Goal: Obtain resource: Download file/media

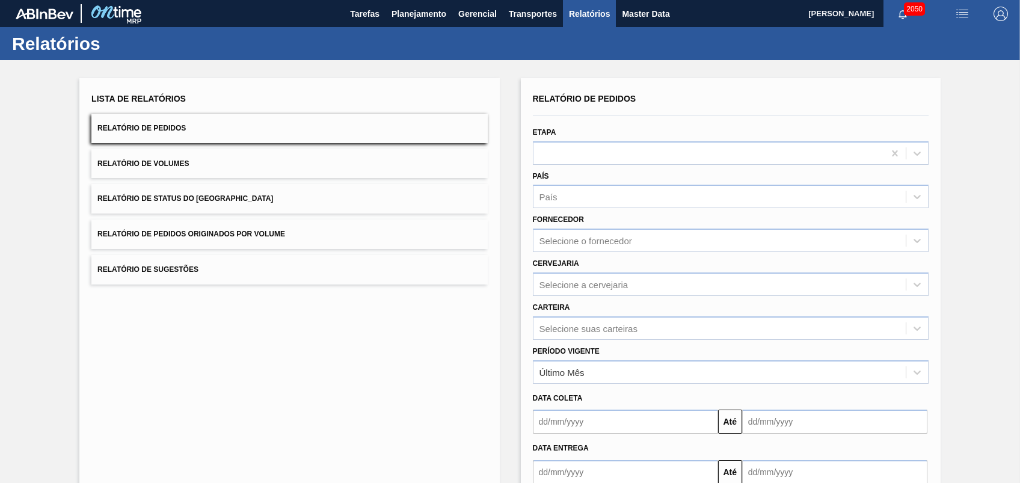
click at [251, 223] on button "Relatório de Pedidos Originados por Volume" at bounding box center [289, 234] width 396 height 29
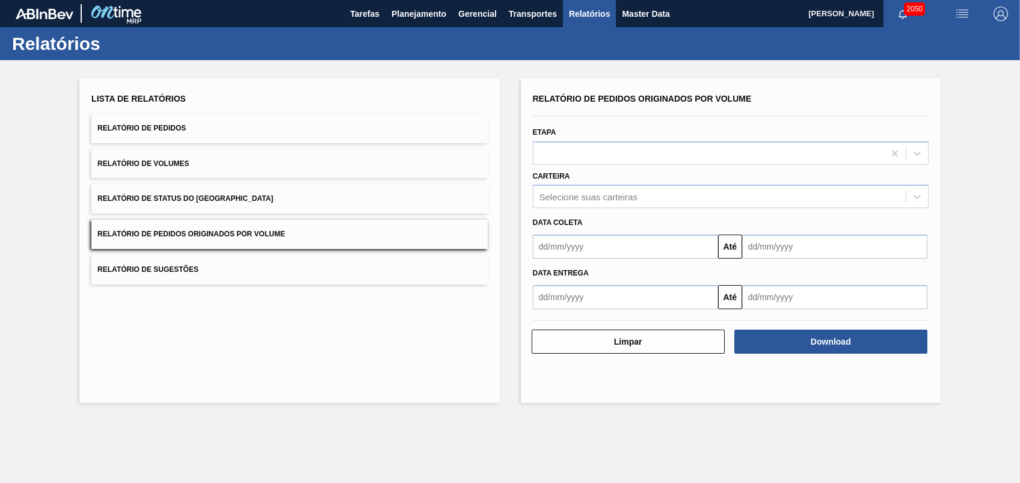
click at [240, 231] on span "Relatório de Pedidos Originados por Volume" at bounding box center [191, 234] width 188 height 8
click at [596, 202] on div "Selecione suas carteiras" at bounding box center [720, 196] width 372 height 17
click at [597, 197] on div "Selecione suas carteiras" at bounding box center [589, 197] width 98 height 10
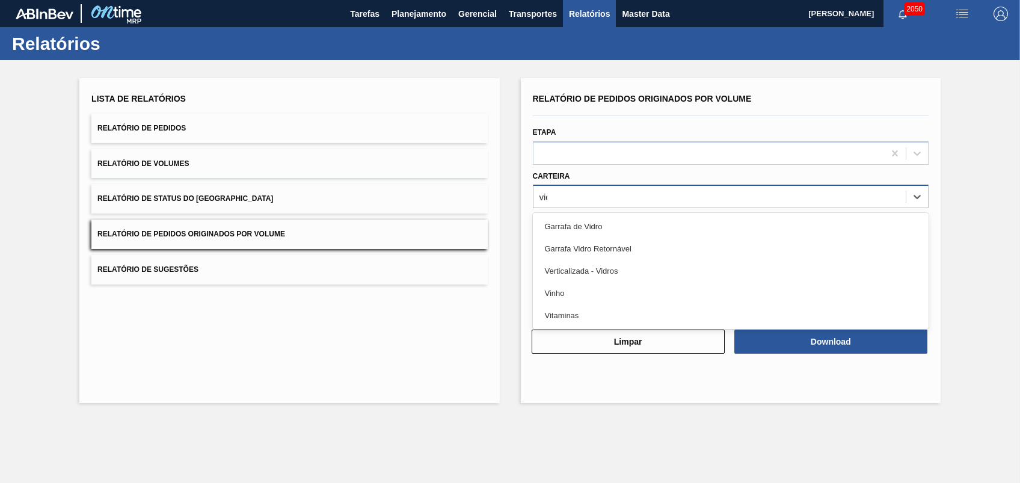
type input "vidro"
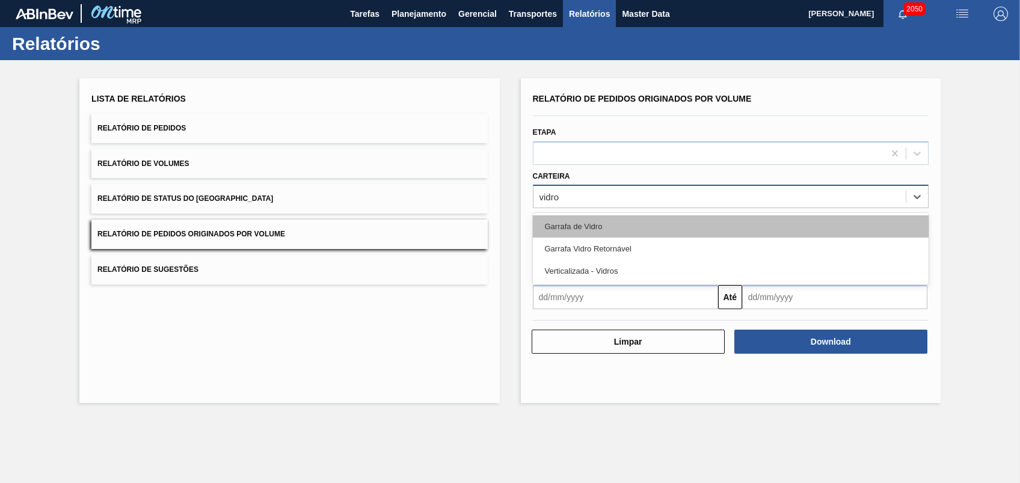
click at [578, 223] on div "Garrafa de Vidro" at bounding box center [731, 226] width 396 height 22
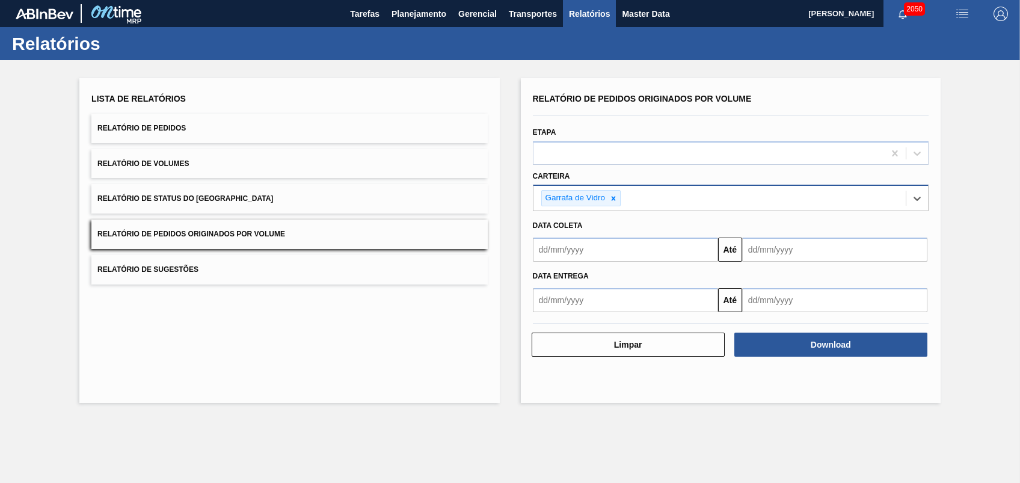
click at [593, 248] on input "text" at bounding box center [625, 250] width 185 height 24
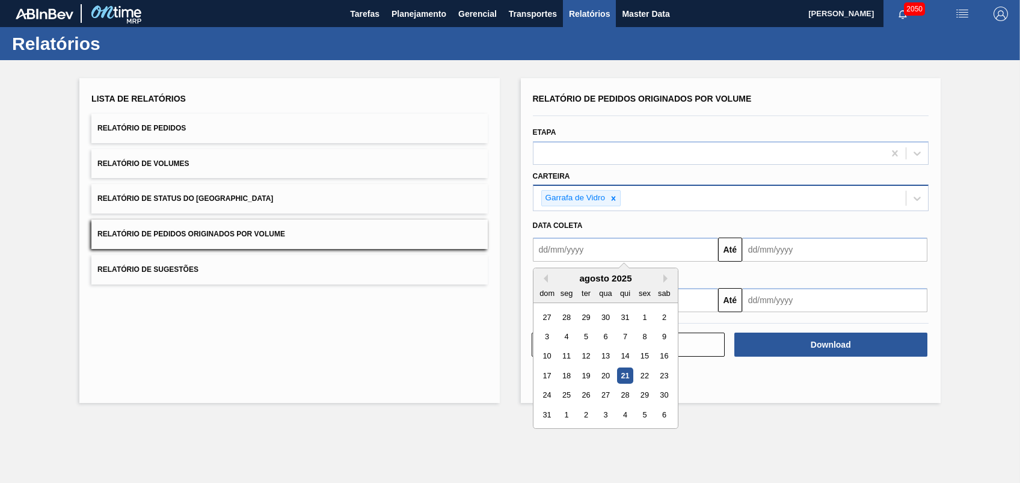
click at [644, 321] on div "1" at bounding box center [645, 317] width 16 height 16
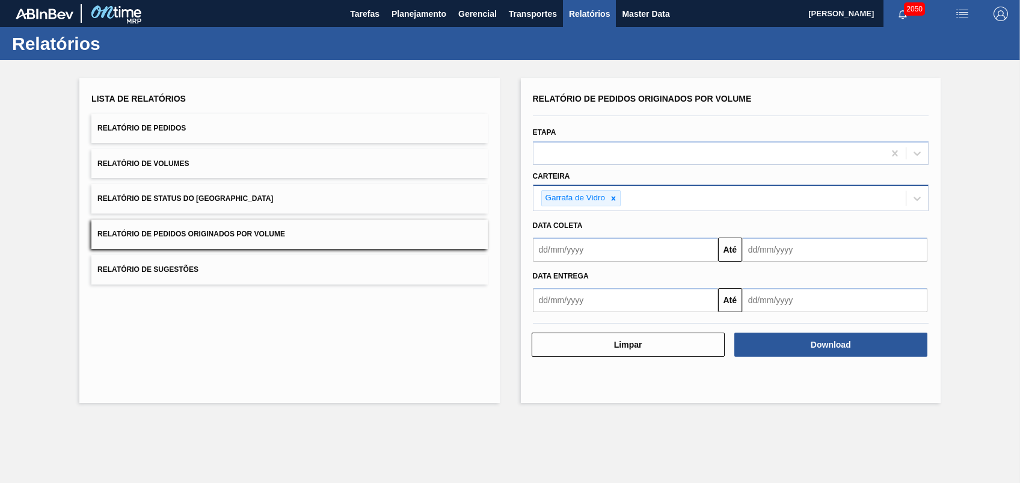
type input "[DATE]"
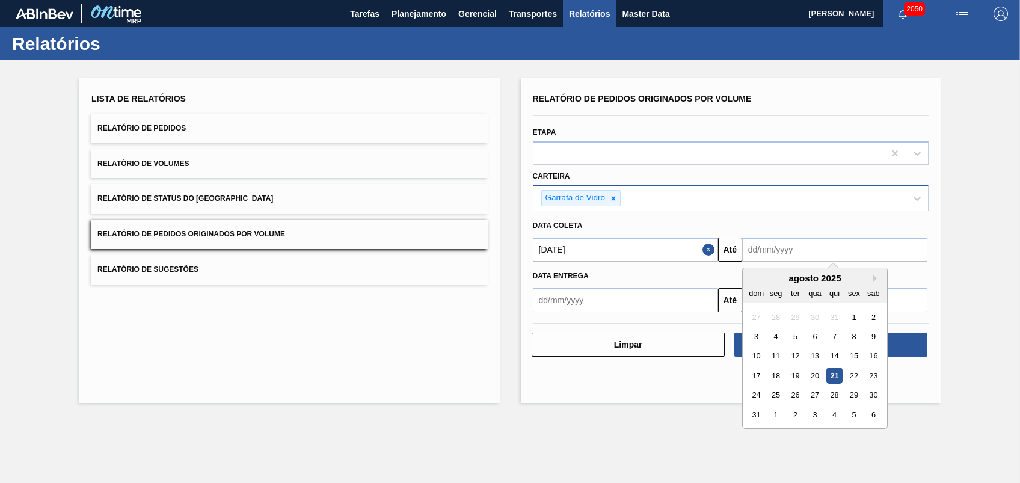
drag, startPoint x: 771, startPoint y: 251, endPoint x: 809, endPoint y: 365, distance: 119.7
click at [772, 250] on input "text" at bounding box center [834, 250] width 185 height 24
click at [851, 372] on div "22" at bounding box center [854, 376] width 16 height 16
type input "[DATE]"
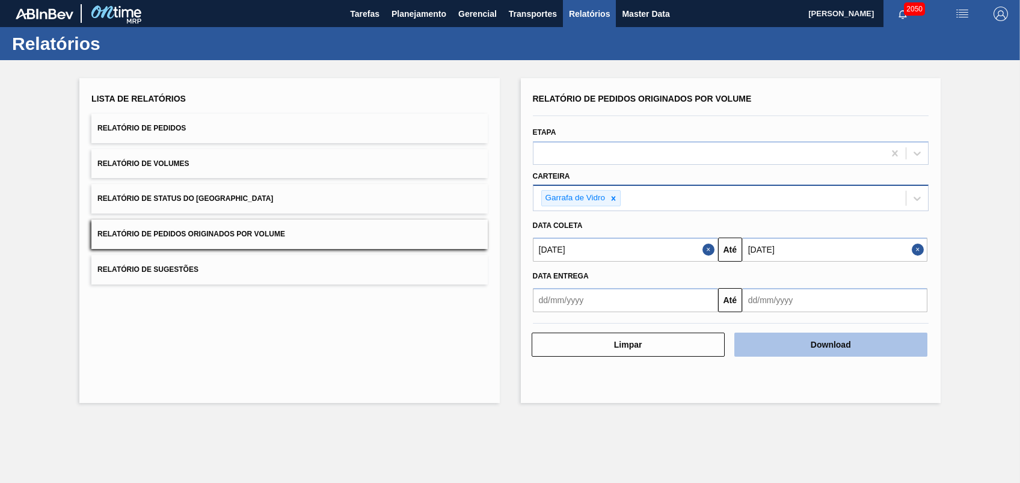
click at [786, 354] on button "Download" at bounding box center [831, 345] width 193 height 24
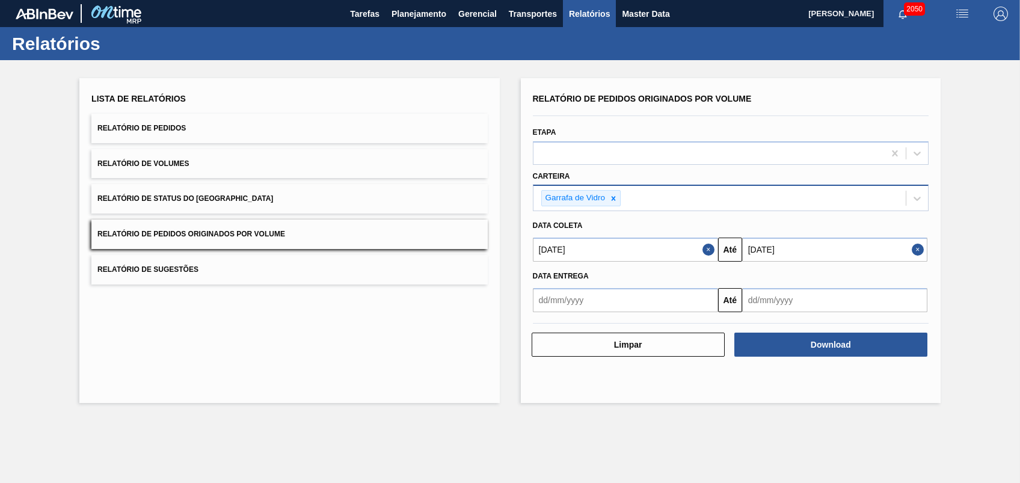
click at [402, 343] on div "Lista de Relatórios Relatório de Pedidos Relatório de Volumes Relatório de Stat…" at bounding box center [289, 240] width 420 height 325
